Goal: Transaction & Acquisition: Purchase product/service

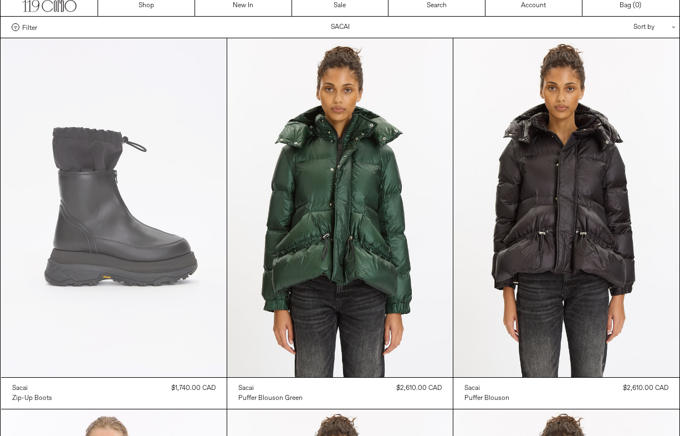
scroll to position [38, 0]
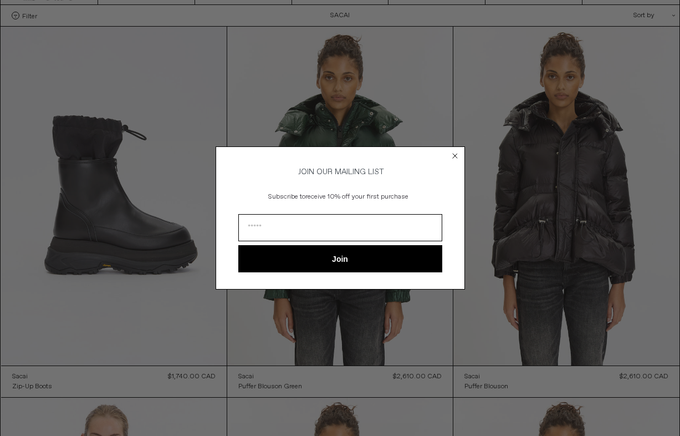
drag, startPoint x: 453, startPoint y: 164, endPoint x: 454, endPoint y: 144, distance: 19.5
click at [453, 164] on form "JOIN OUR MAILING LIST Subscribe to receive 10% off your first purchase Join ***…" at bounding box center [341, 217] width 250 height 143
click at [453, 154] on circle "Close dialog" at bounding box center [455, 155] width 11 height 11
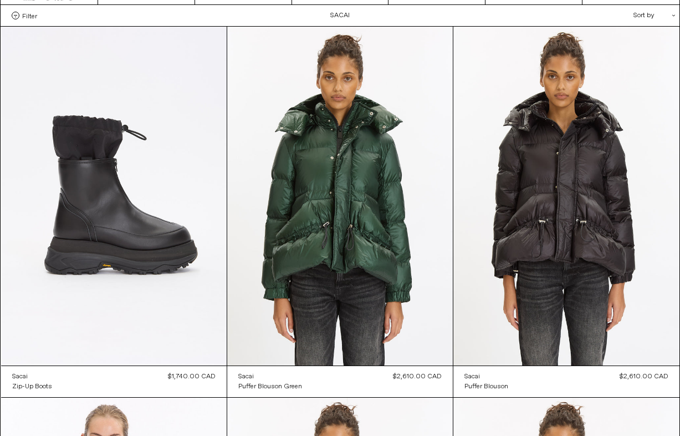
scroll to position [0, 0]
click at [455, 152] on div "Close dialog JOIN OUR MAILING LIST Subscribe to receive 10% off your first purc…" at bounding box center [341, 234] width 250 height 165
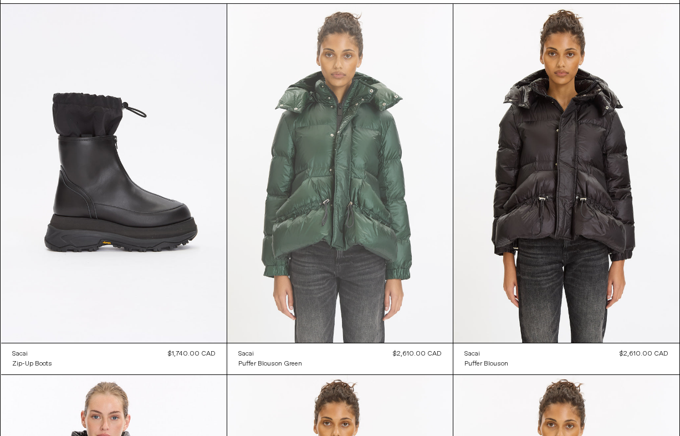
scroll to position [65, 0]
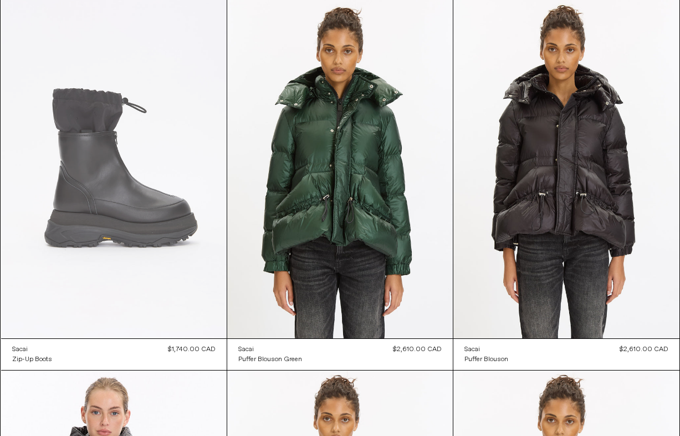
click at [129, 161] on at bounding box center [114, 168] width 226 height 339
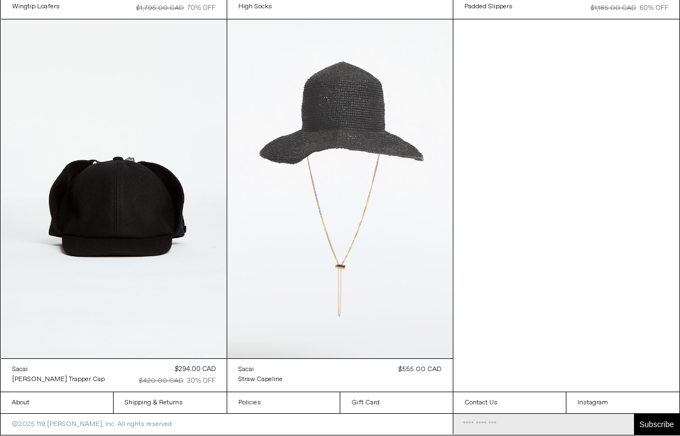
scroll to position [5992, 0]
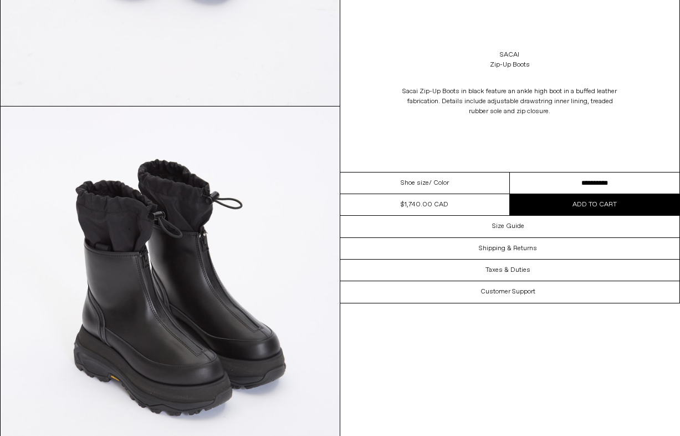
scroll to position [1236, 0]
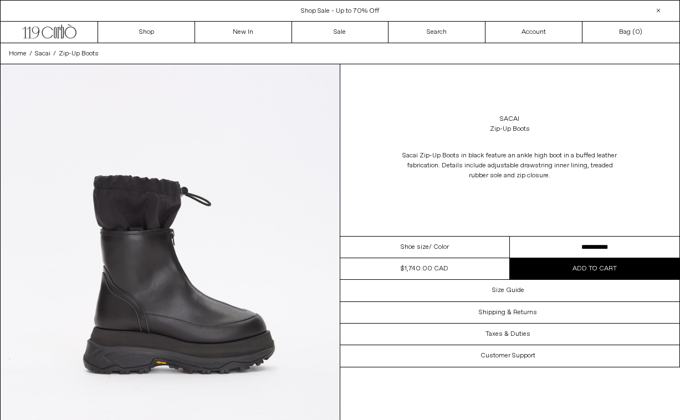
select select "**********"
click at [563, 270] on button "Add to cart" at bounding box center [595, 268] width 170 height 21
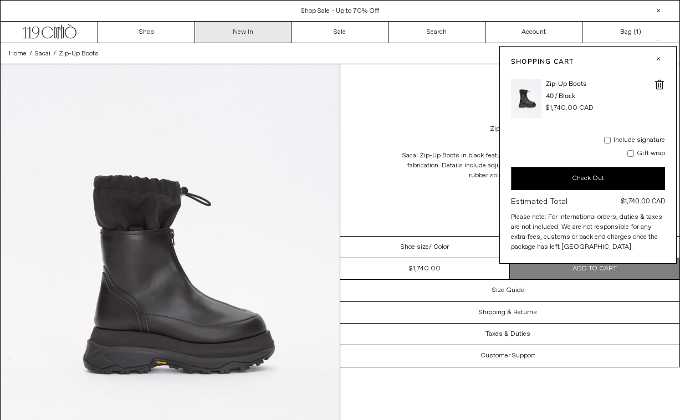
click at [234, 33] on link "New In" at bounding box center [243, 32] width 97 height 21
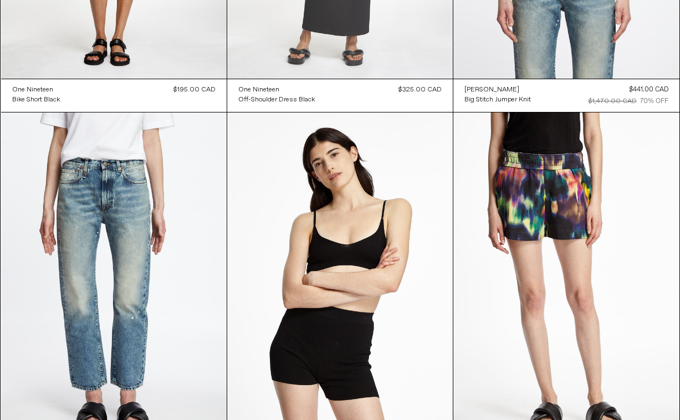
scroll to position [73756, 0]
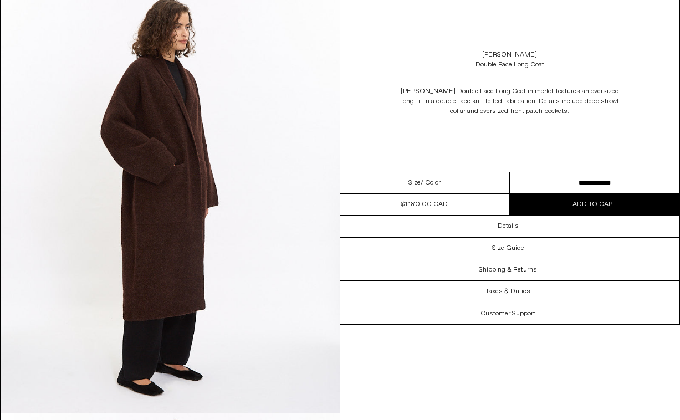
scroll to position [924, 0]
click at [496, 55] on link "[PERSON_NAME]" at bounding box center [509, 55] width 55 height 10
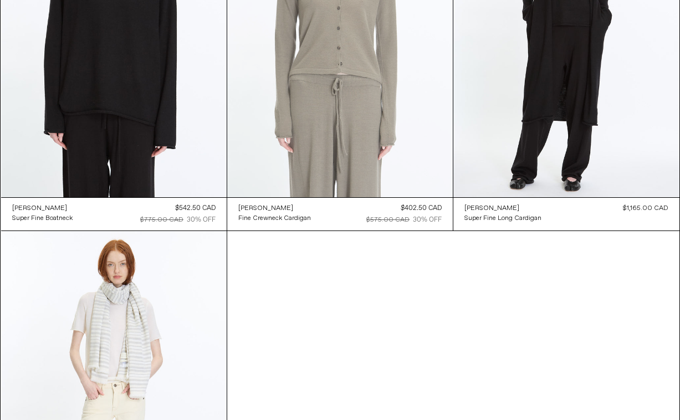
scroll to position [4844, 0]
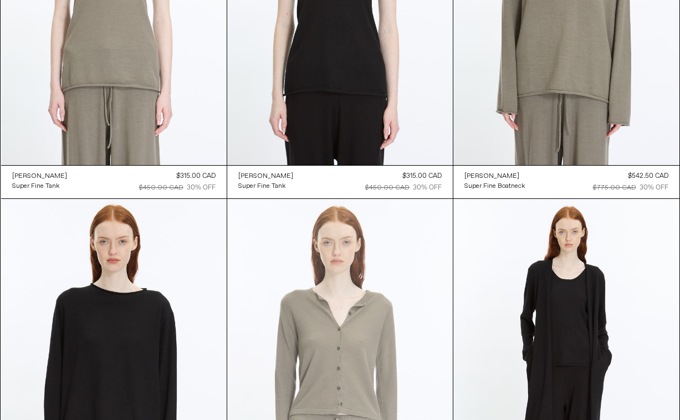
scroll to position [4313, 0]
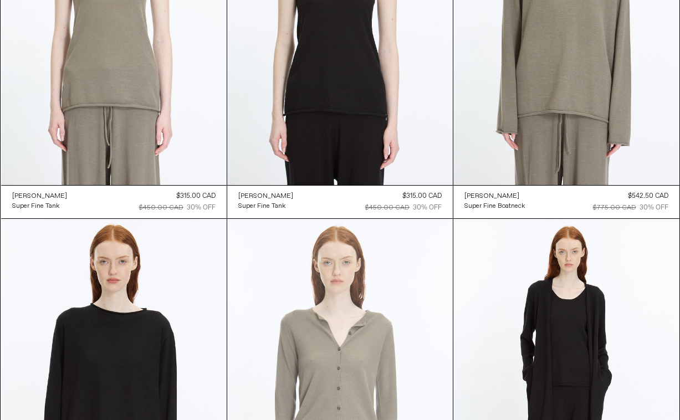
click at [356, 279] on at bounding box center [340, 388] width 226 height 339
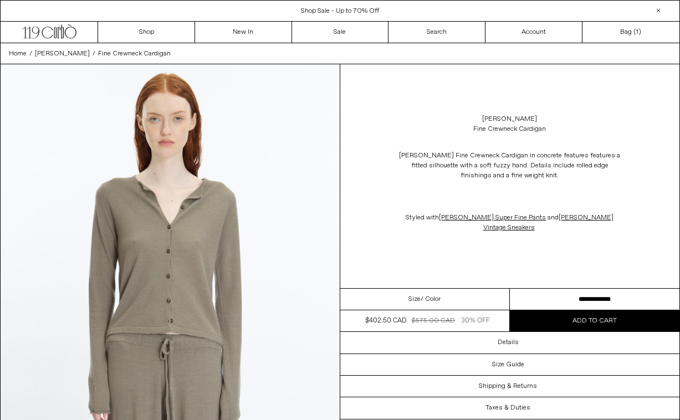
select select "**********"
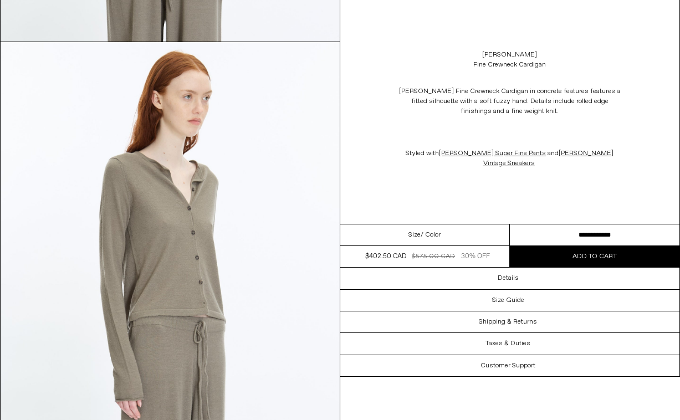
scroll to position [509, 0]
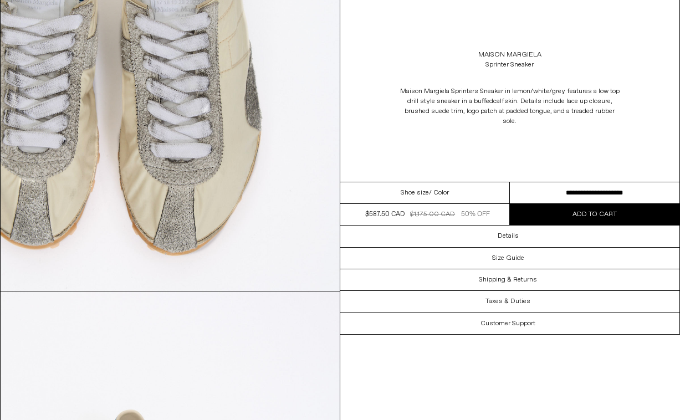
scroll to position [1500, 0]
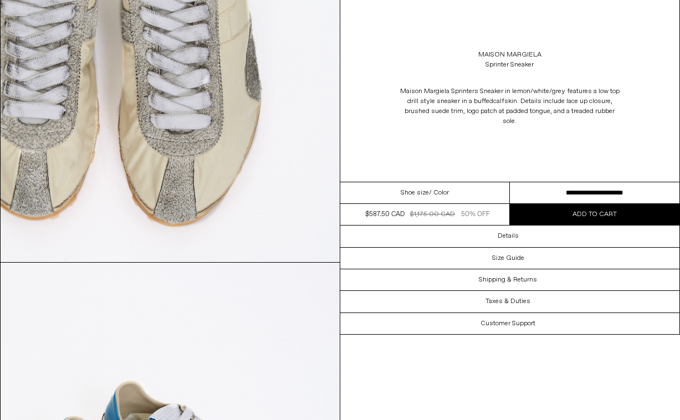
select select "**********"
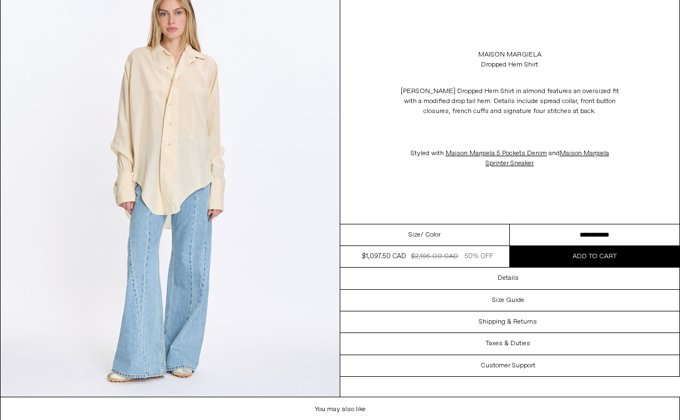
scroll to position [1398, 0]
